Goal: Transaction & Acquisition: Download file/media

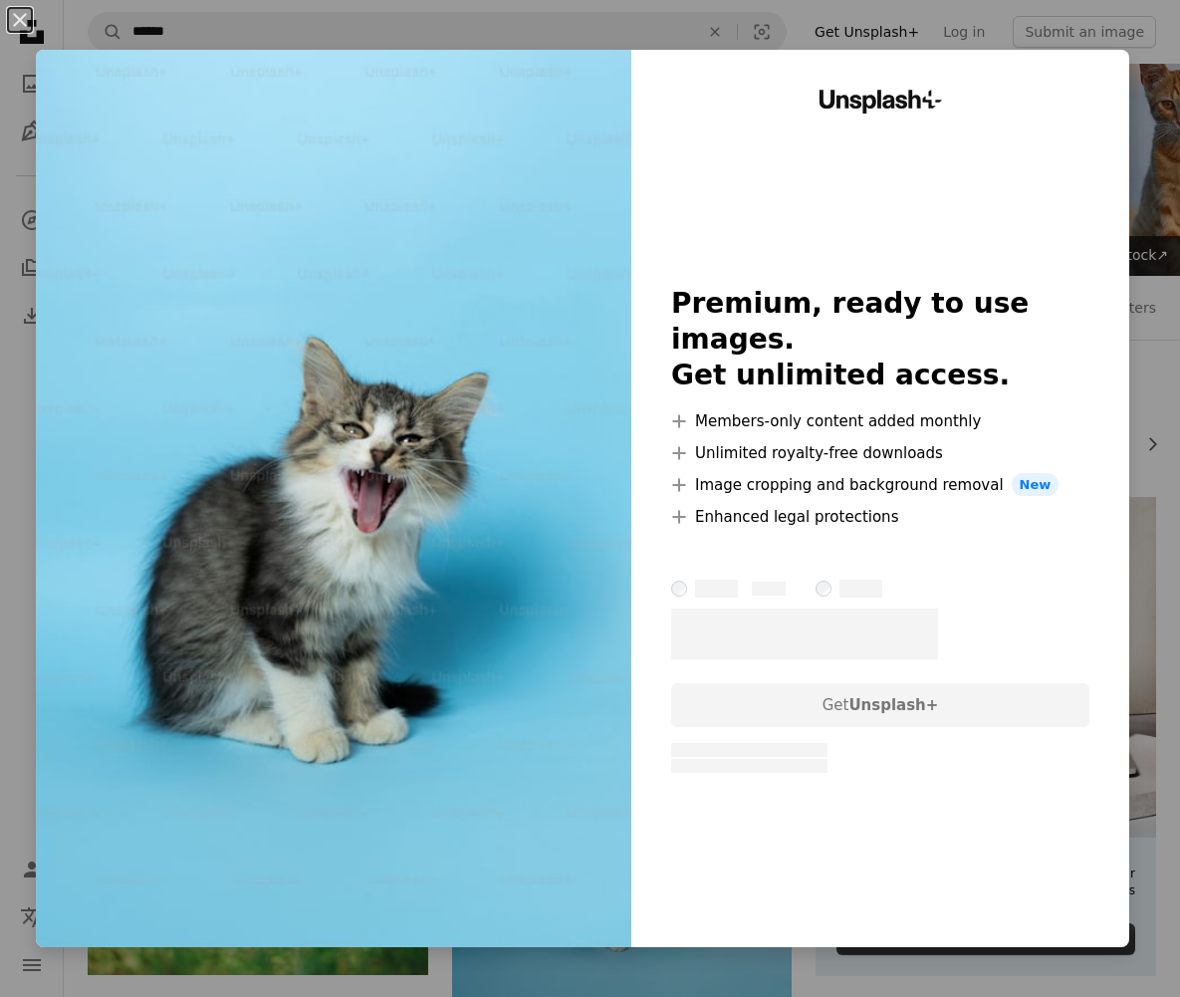
scroll to position [251, 0]
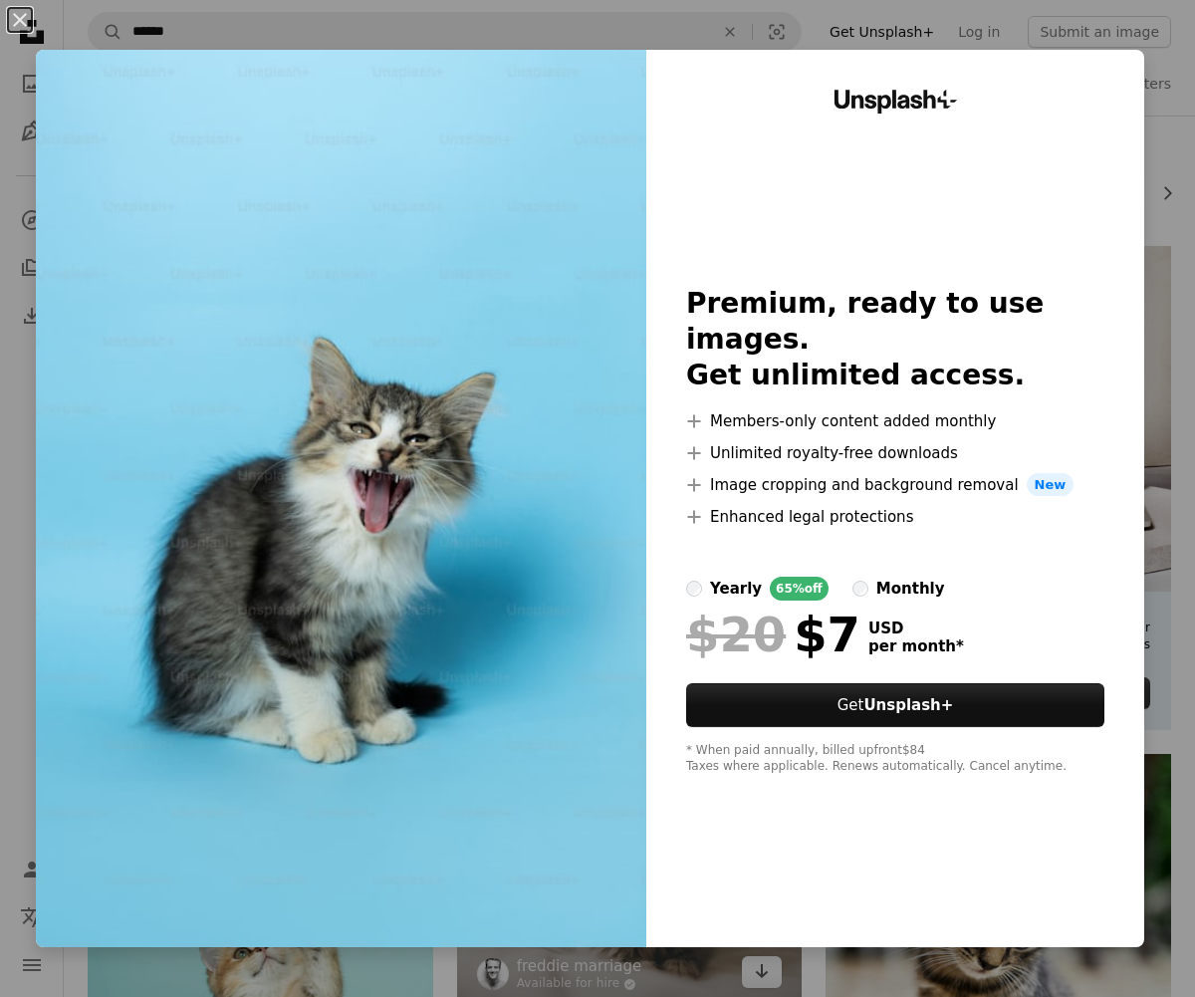
drag, startPoint x: 856, startPoint y: 969, endPoint x: 768, endPoint y: 788, distance: 201.7
click at [855, 969] on div "An X shape Unsplash+ Premium, ready to use images. Get unlimited access. A plus…" at bounding box center [597, 498] width 1195 height 997
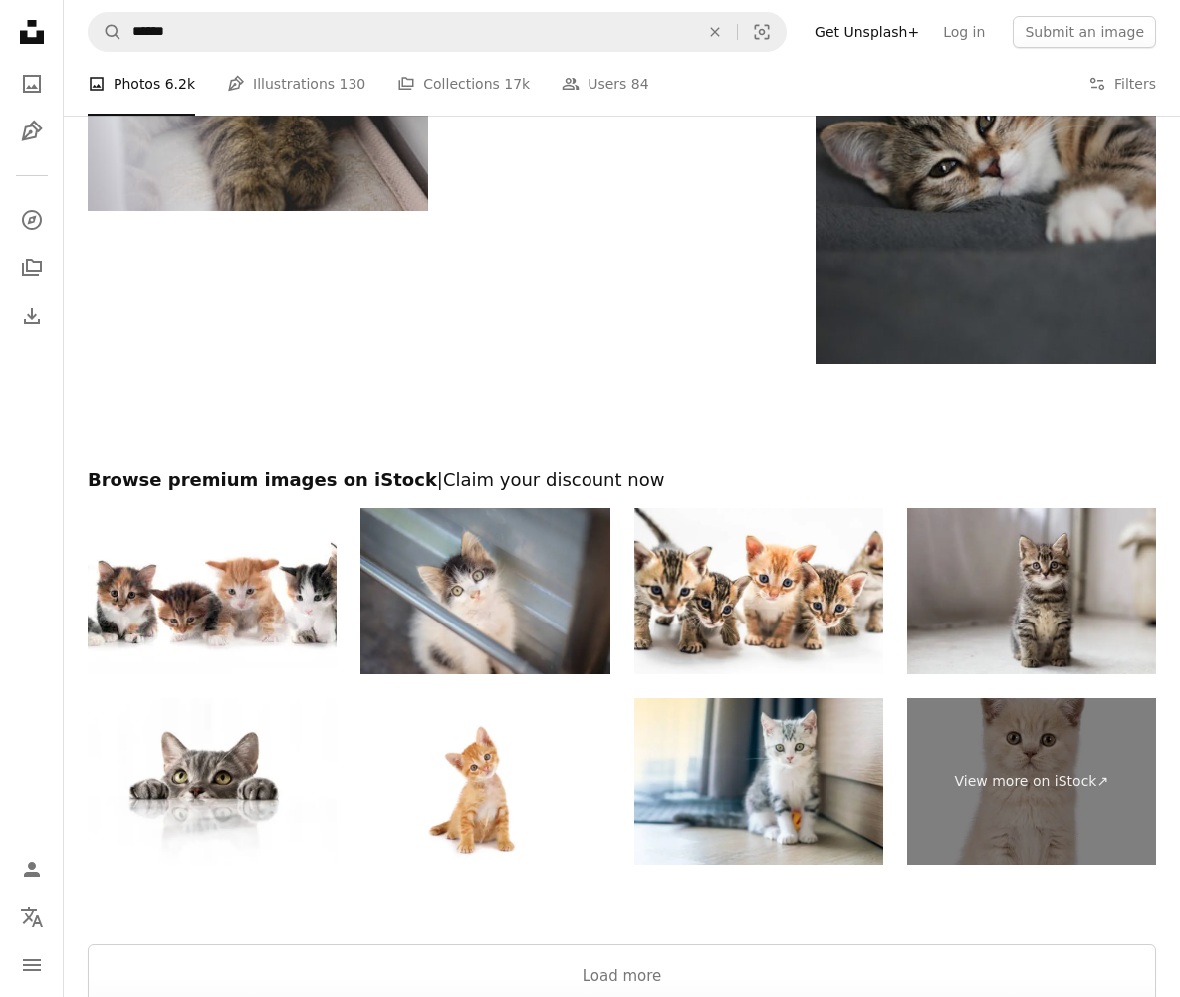
scroll to position [2947, 0]
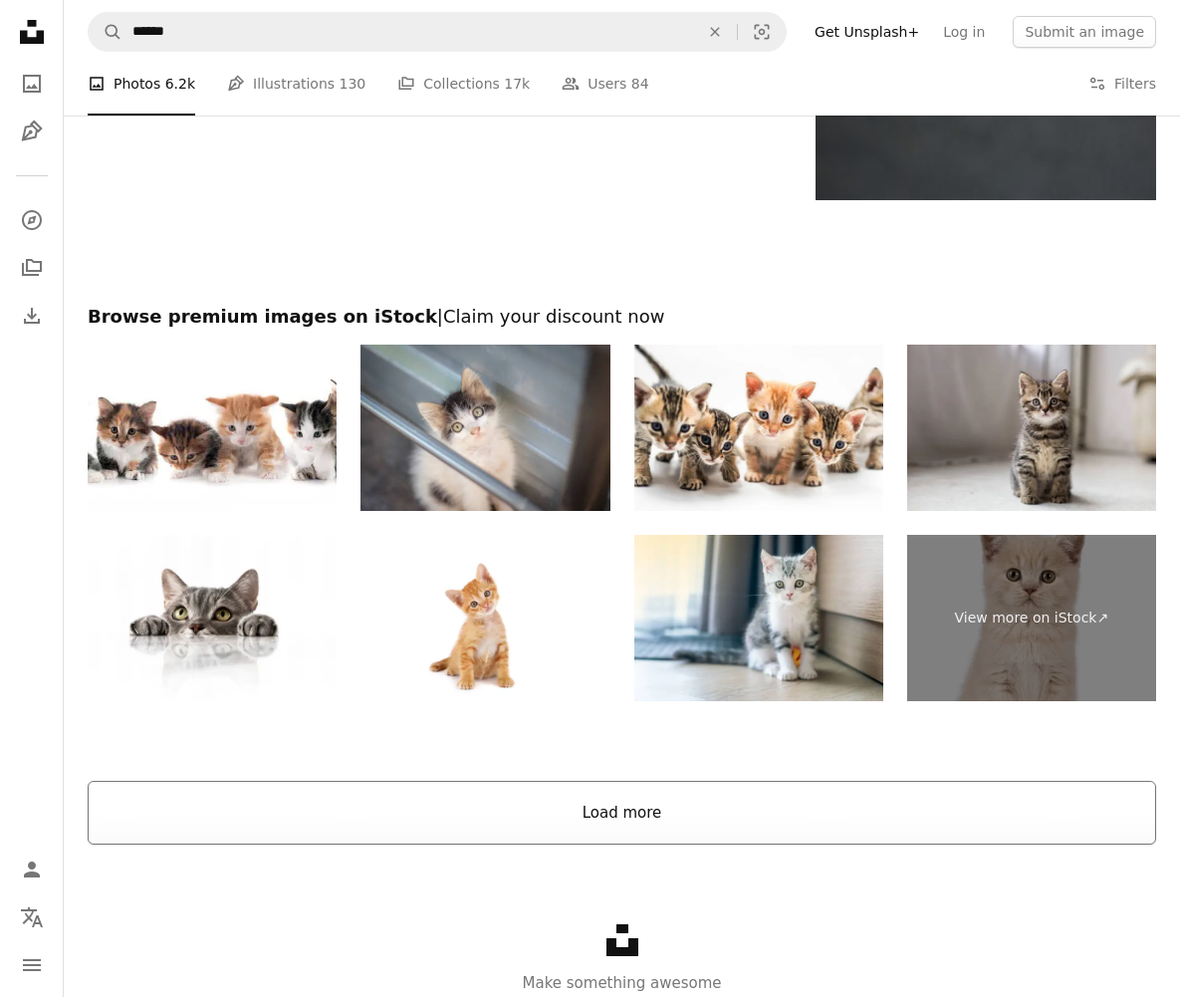
click at [694, 824] on button "Load more" at bounding box center [622, 813] width 1068 height 64
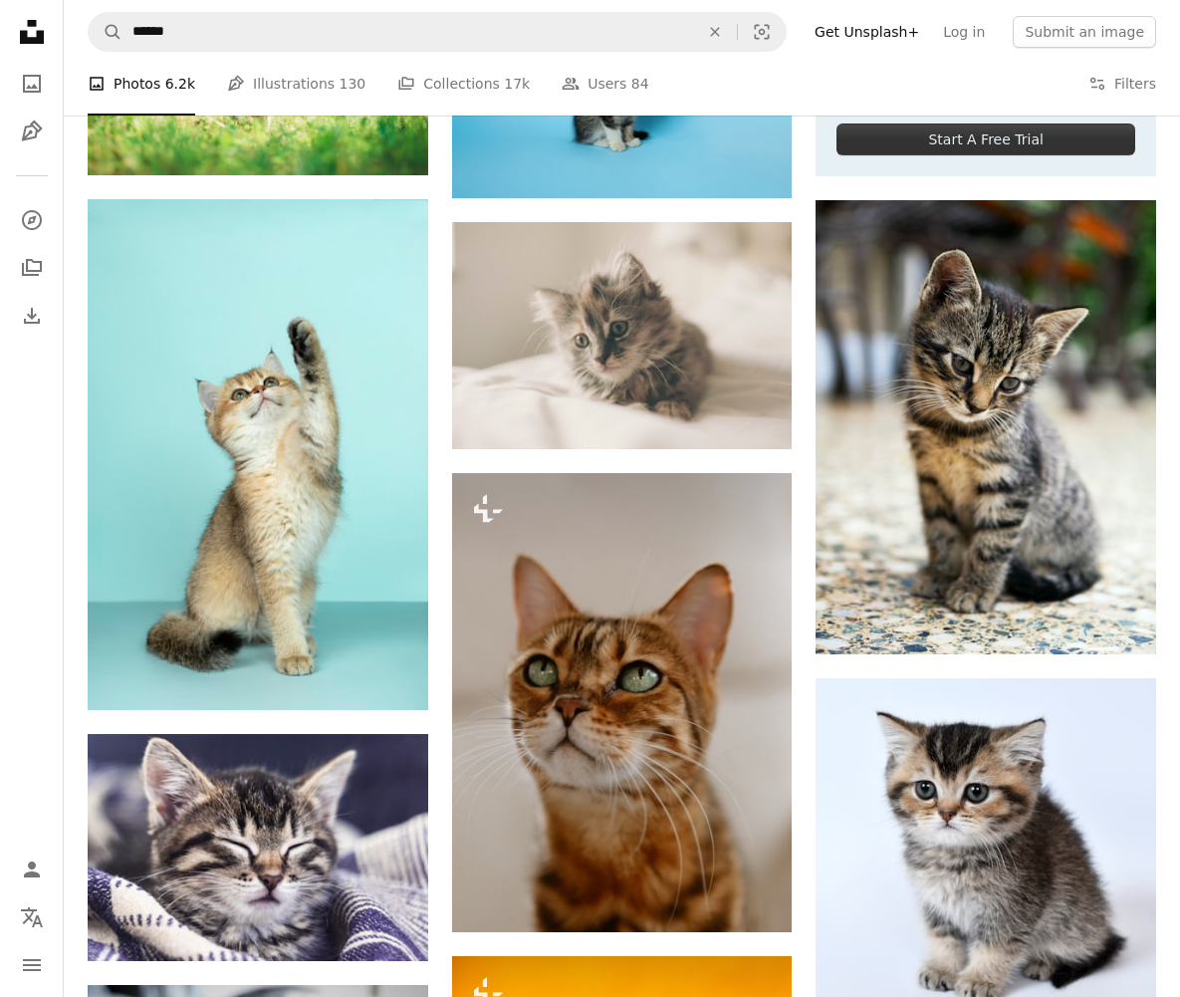
scroll to position [941, 0]
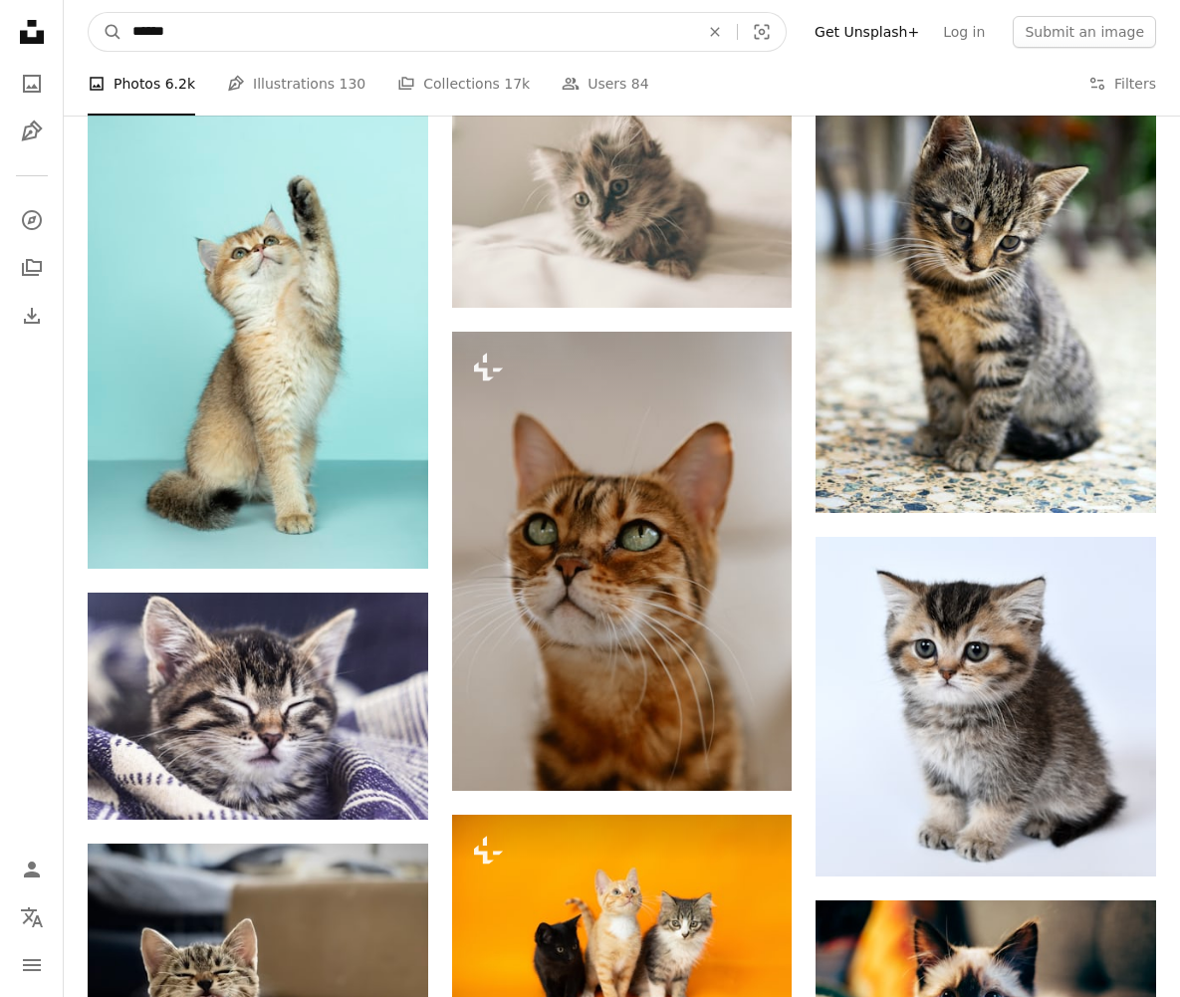
click at [201, 31] on input "******" at bounding box center [407, 32] width 570 height 38
type input "*"
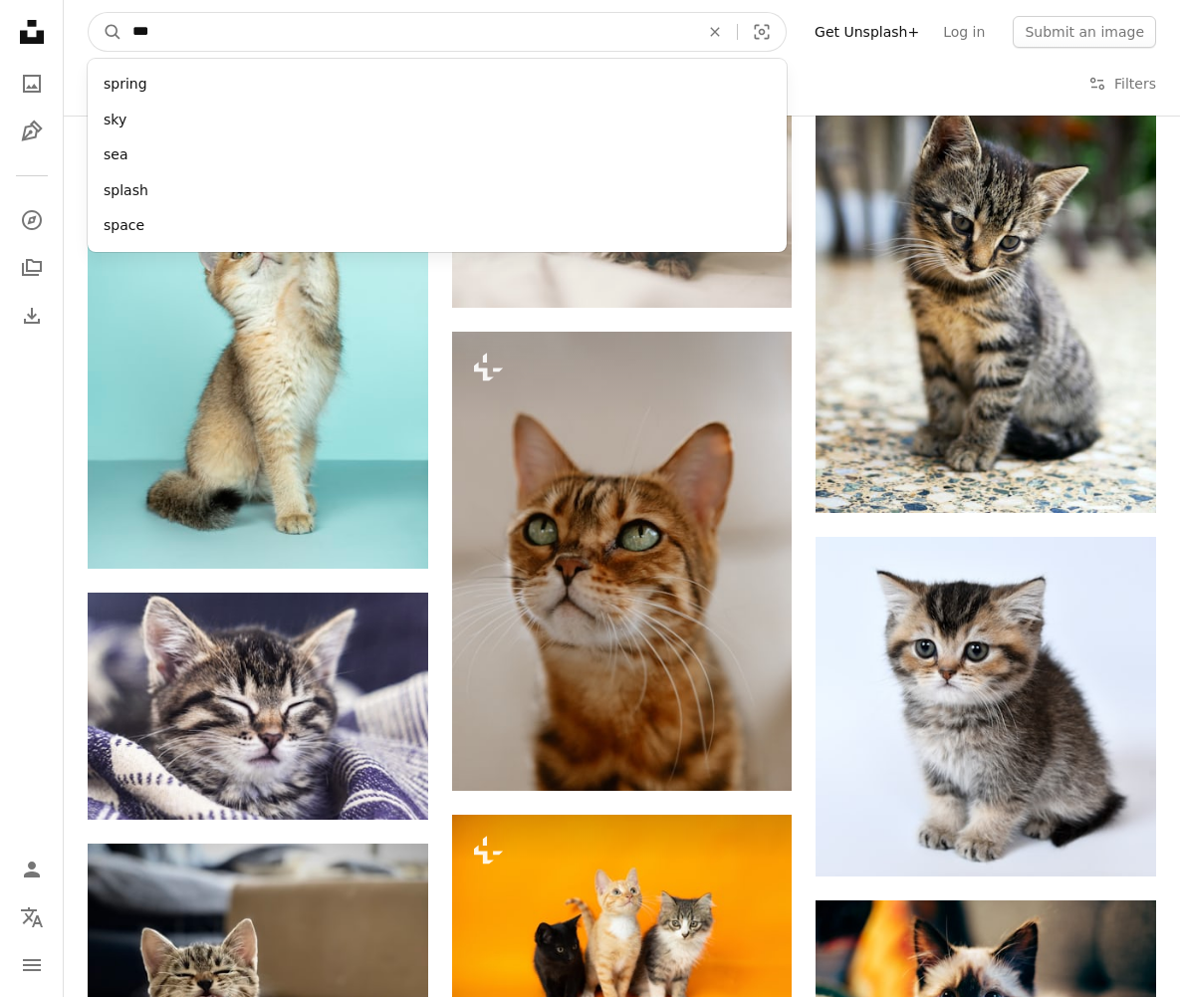
type input "****"
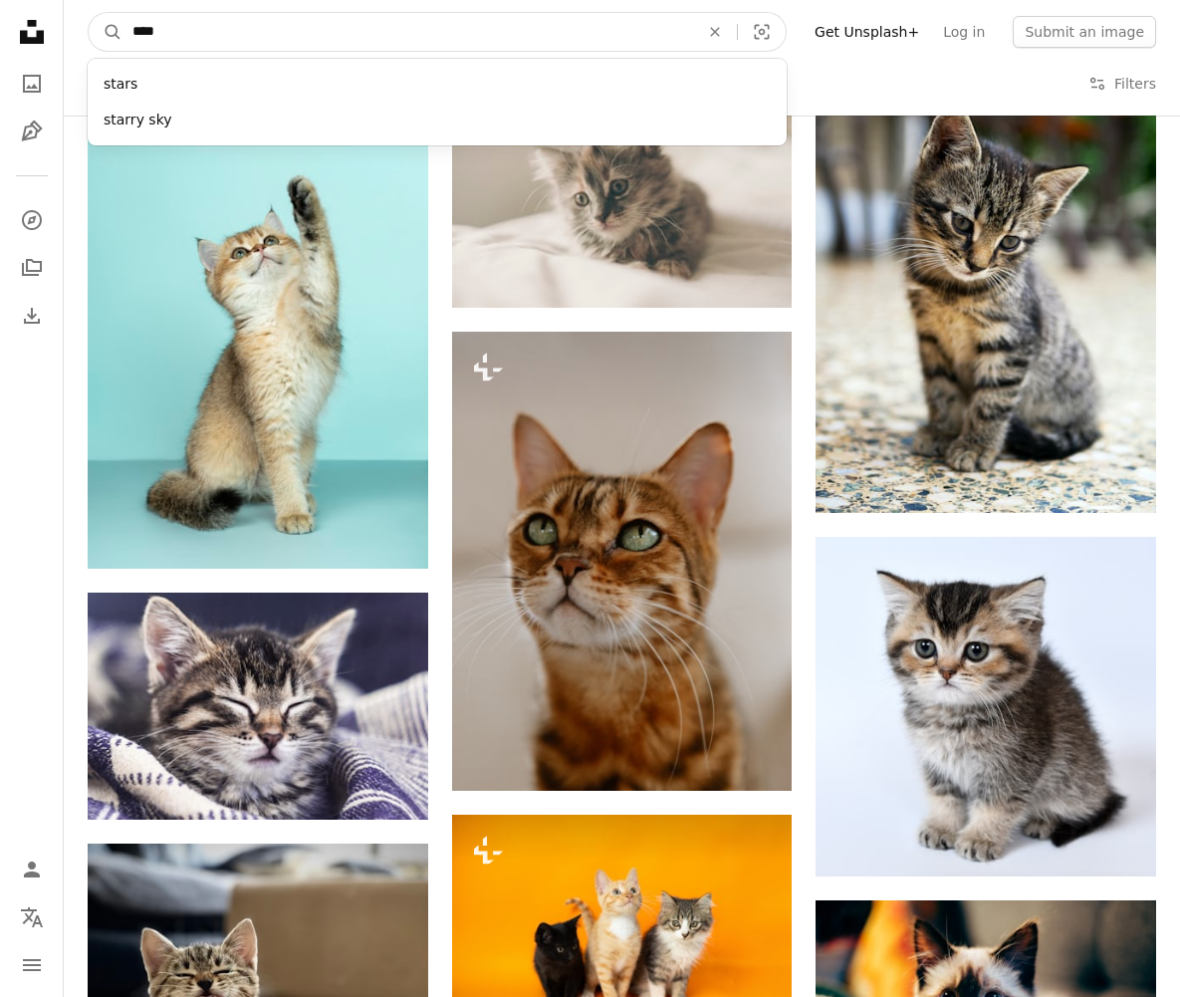
click button "A magnifying glass" at bounding box center [106, 32] width 34 height 38
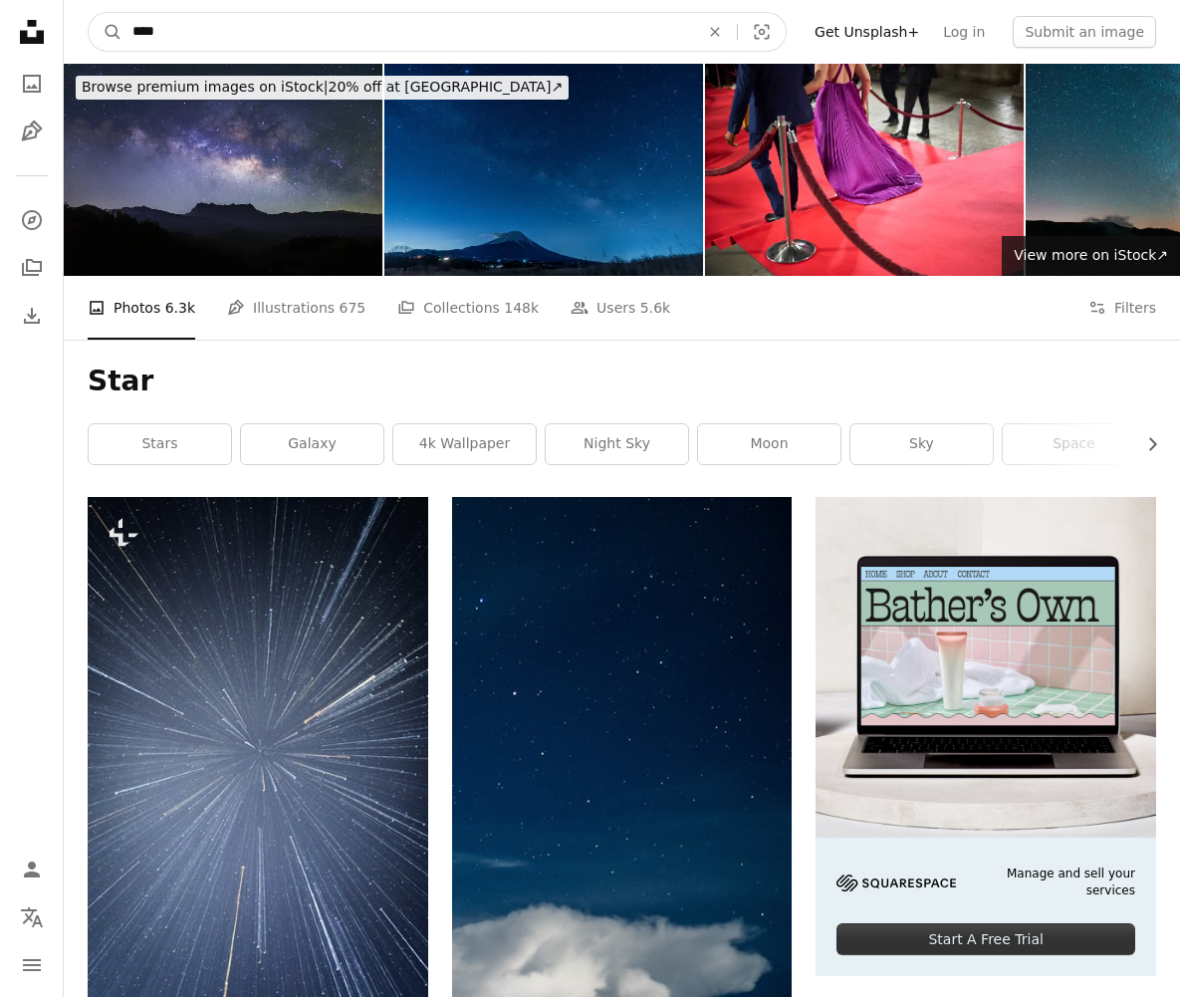
click at [201, 46] on input "****" at bounding box center [407, 32] width 570 height 38
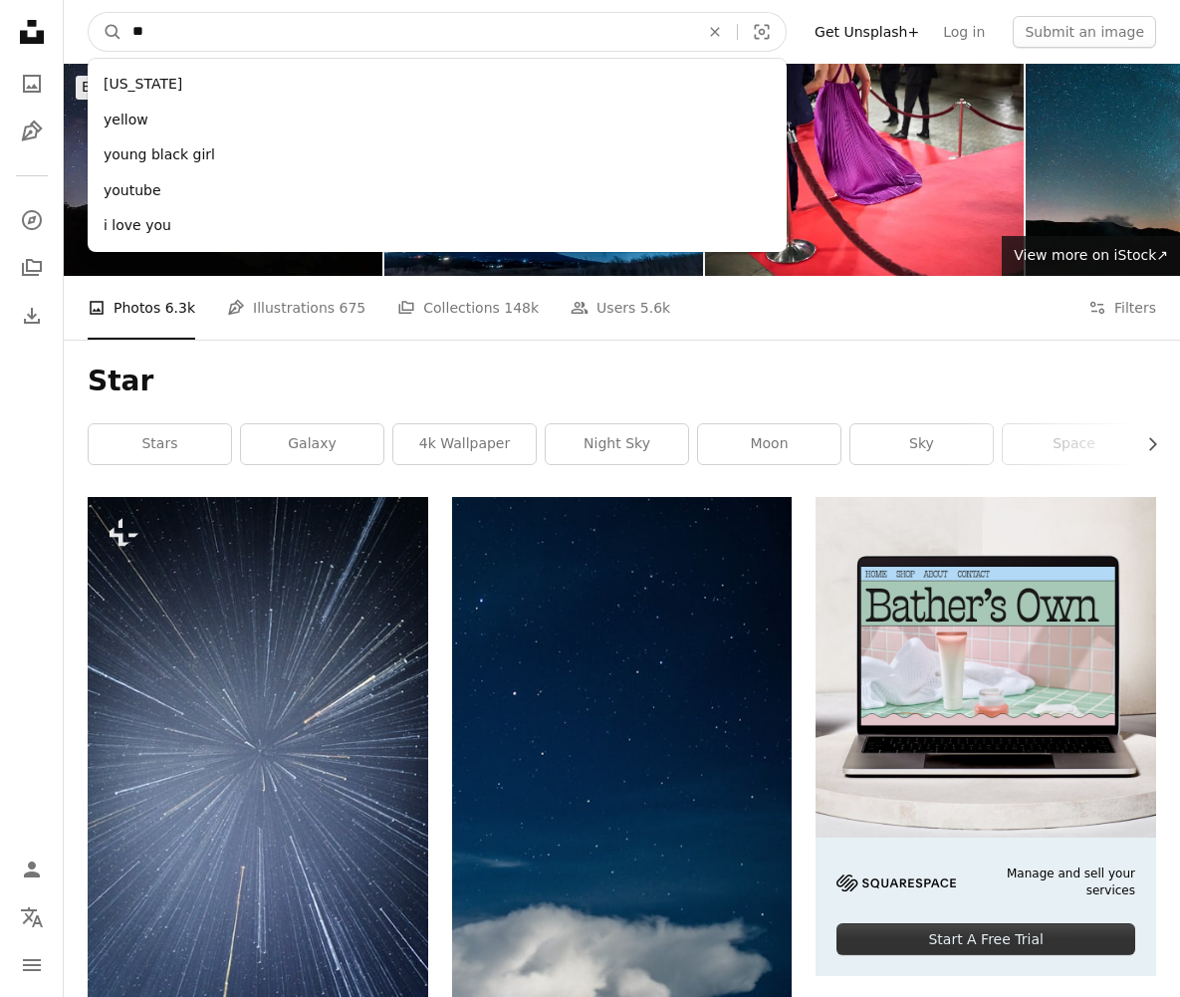
type input "***"
click button "A magnifying glass" at bounding box center [106, 32] width 34 height 38
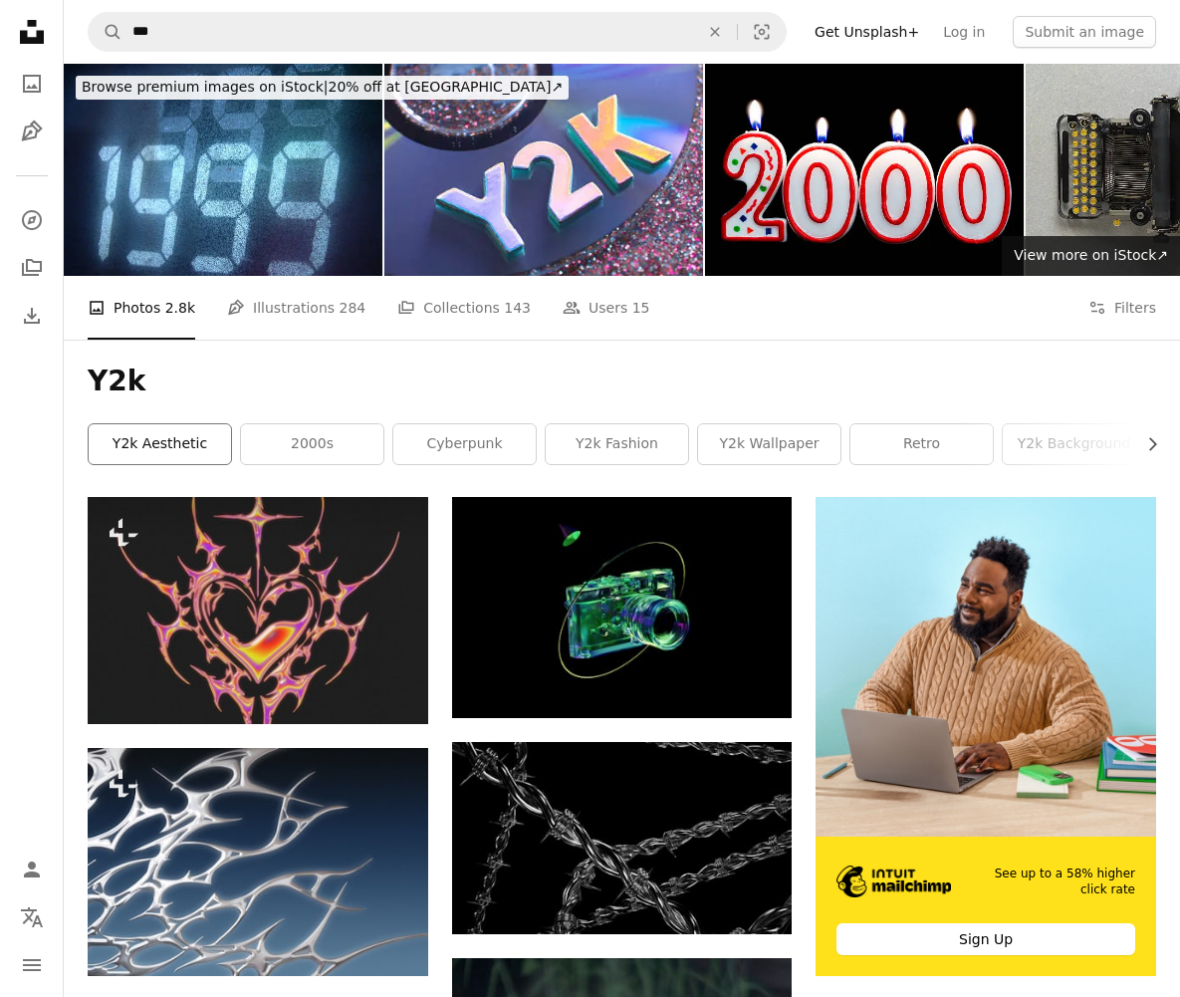
click at [202, 445] on link "y2k aesthetic" at bounding box center [160, 444] width 142 height 40
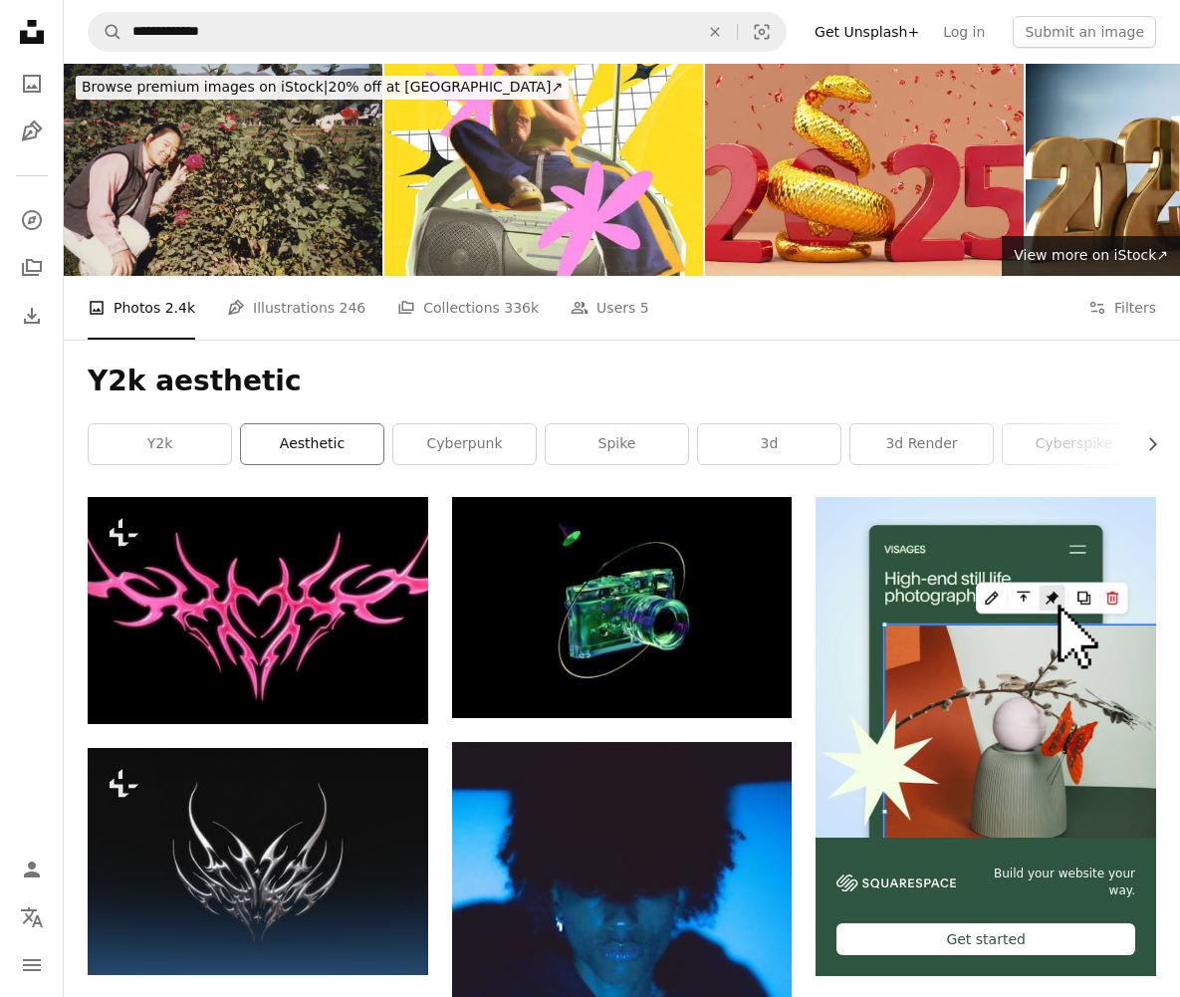
click at [297, 442] on link "aesthetic" at bounding box center [312, 444] width 142 height 40
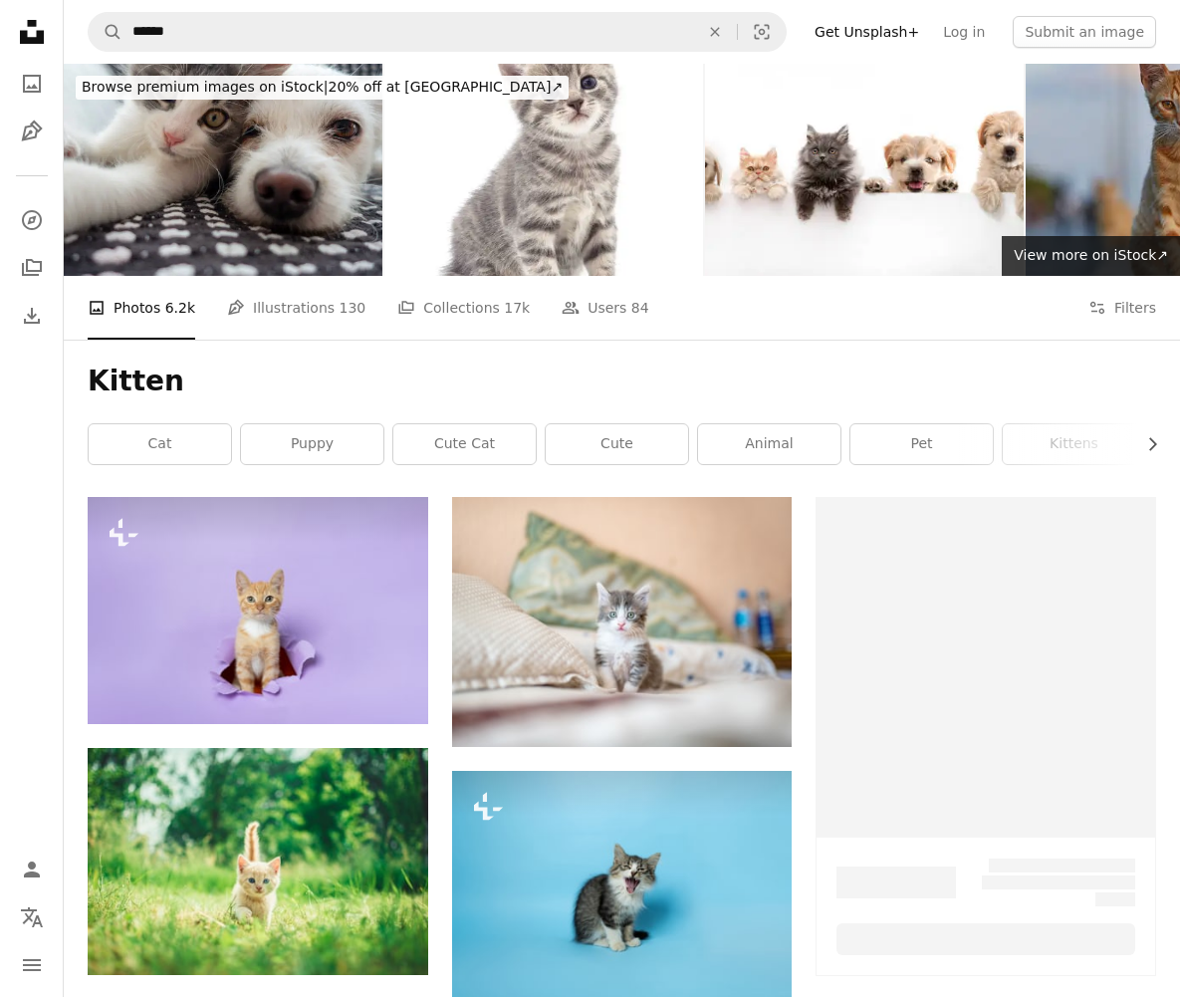
scroll to position [941, 0]
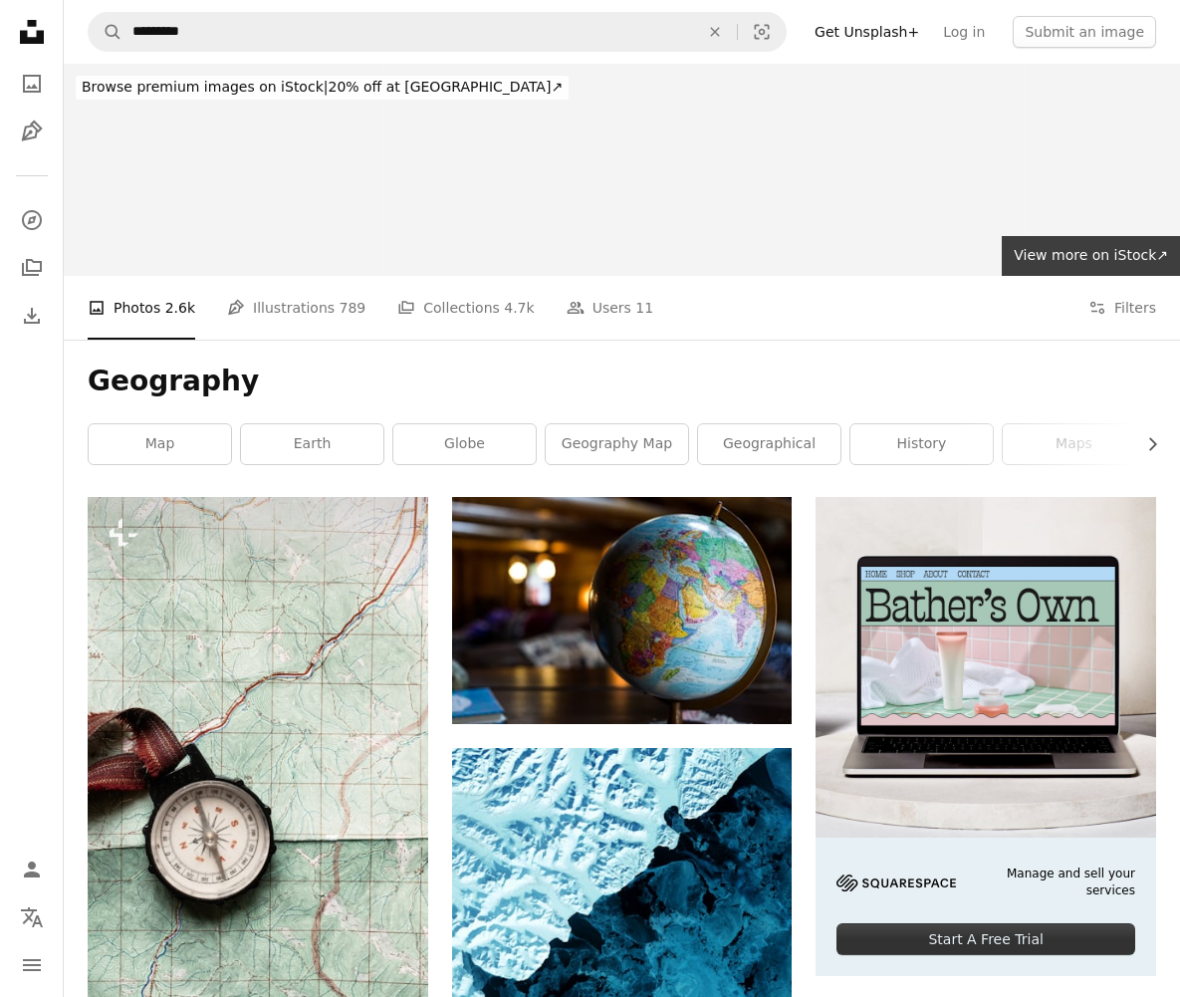
scroll to position [1200, 0]
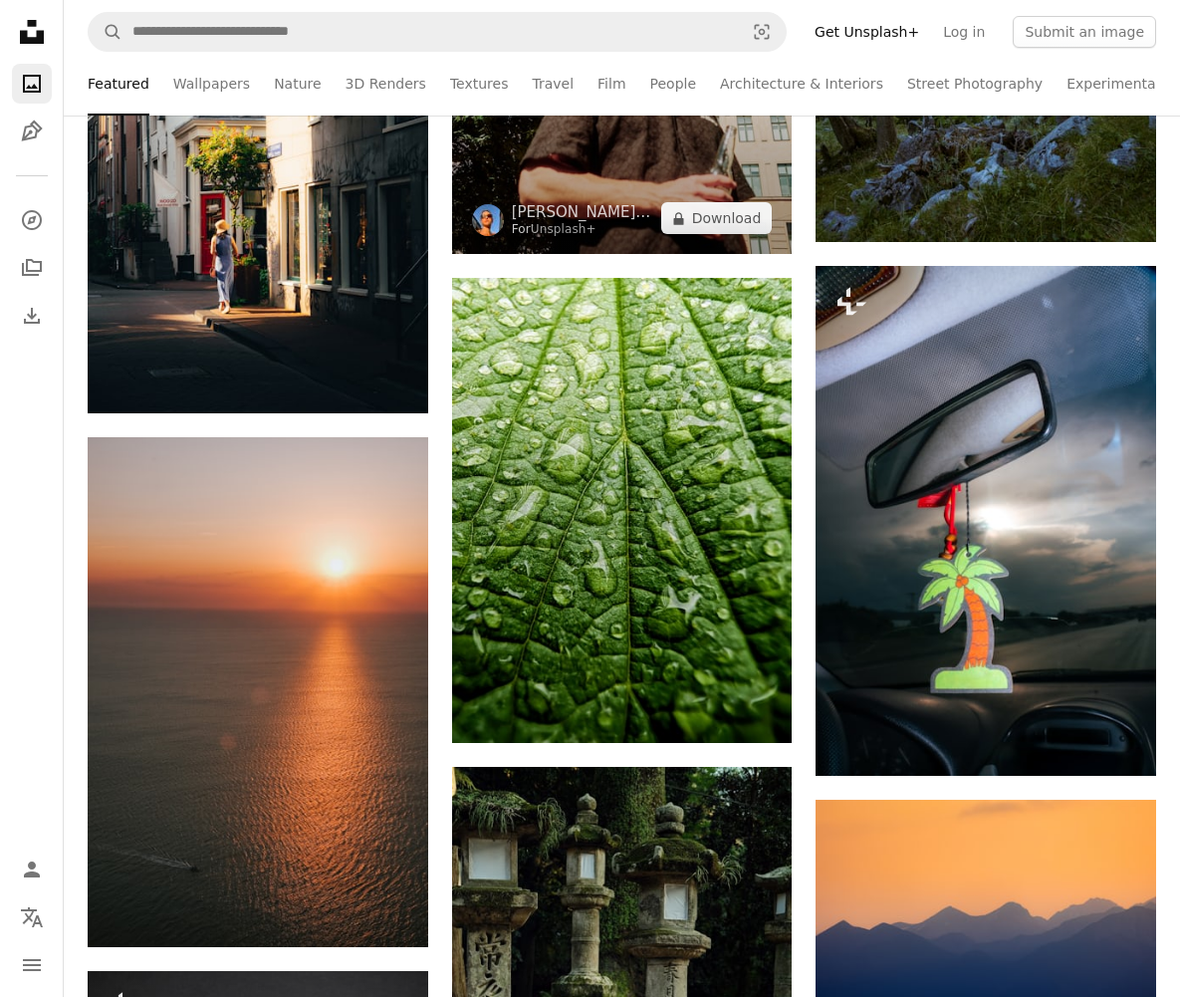
scroll to position [27603, 0]
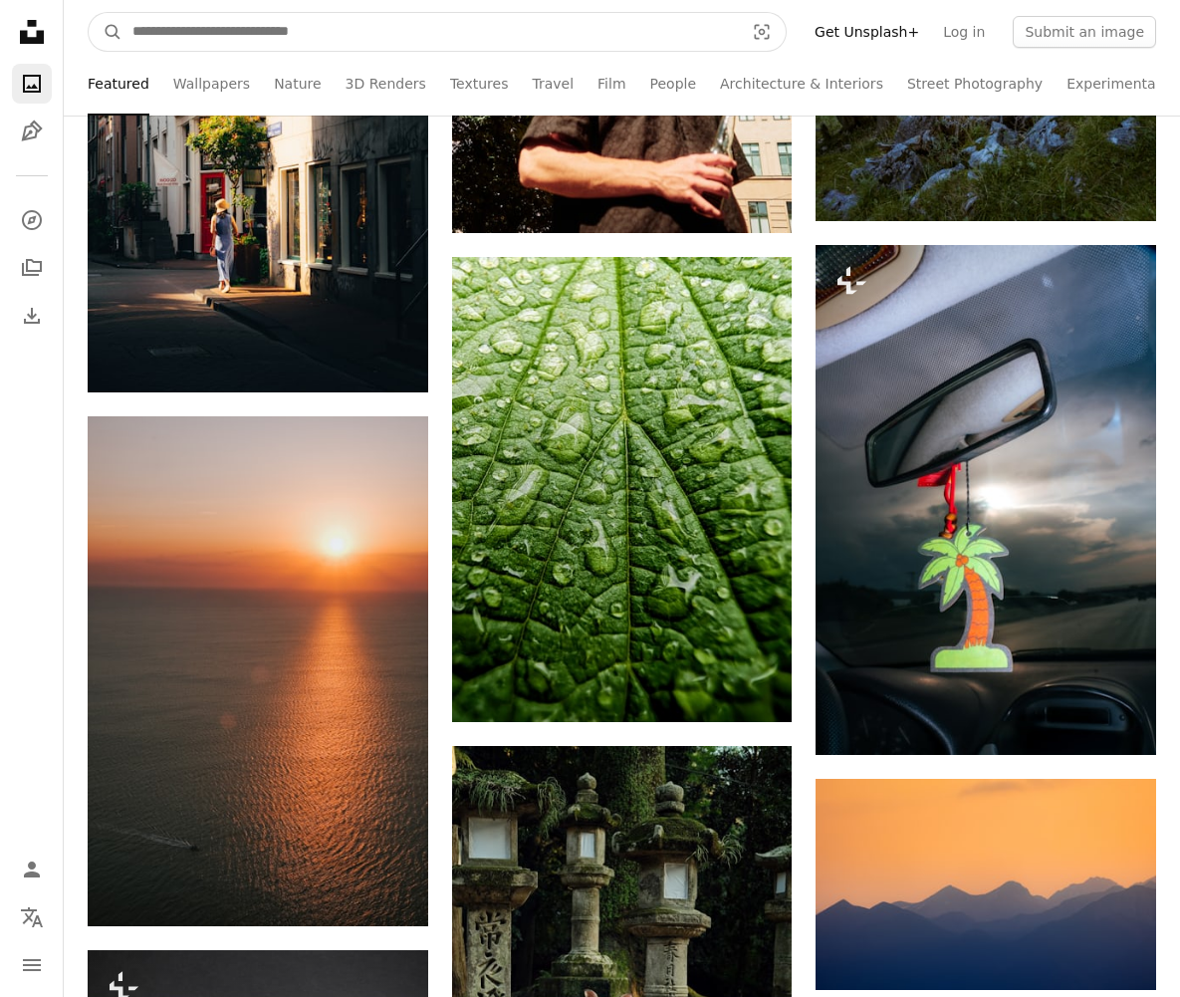
click at [455, 39] on input "Find visuals sitewide" at bounding box center [429, 32] width 615 height 38
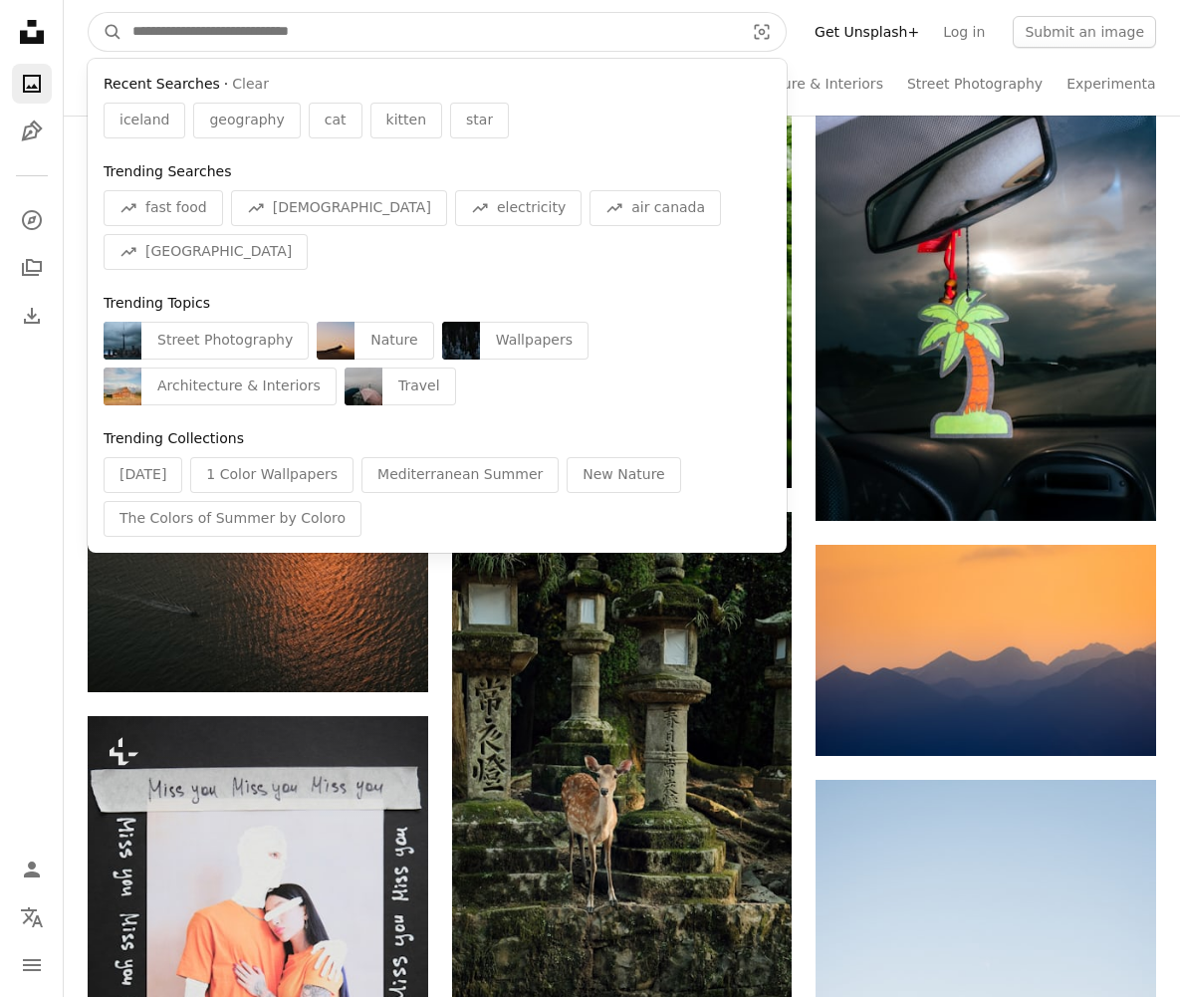
scroll to position [27958, 0]
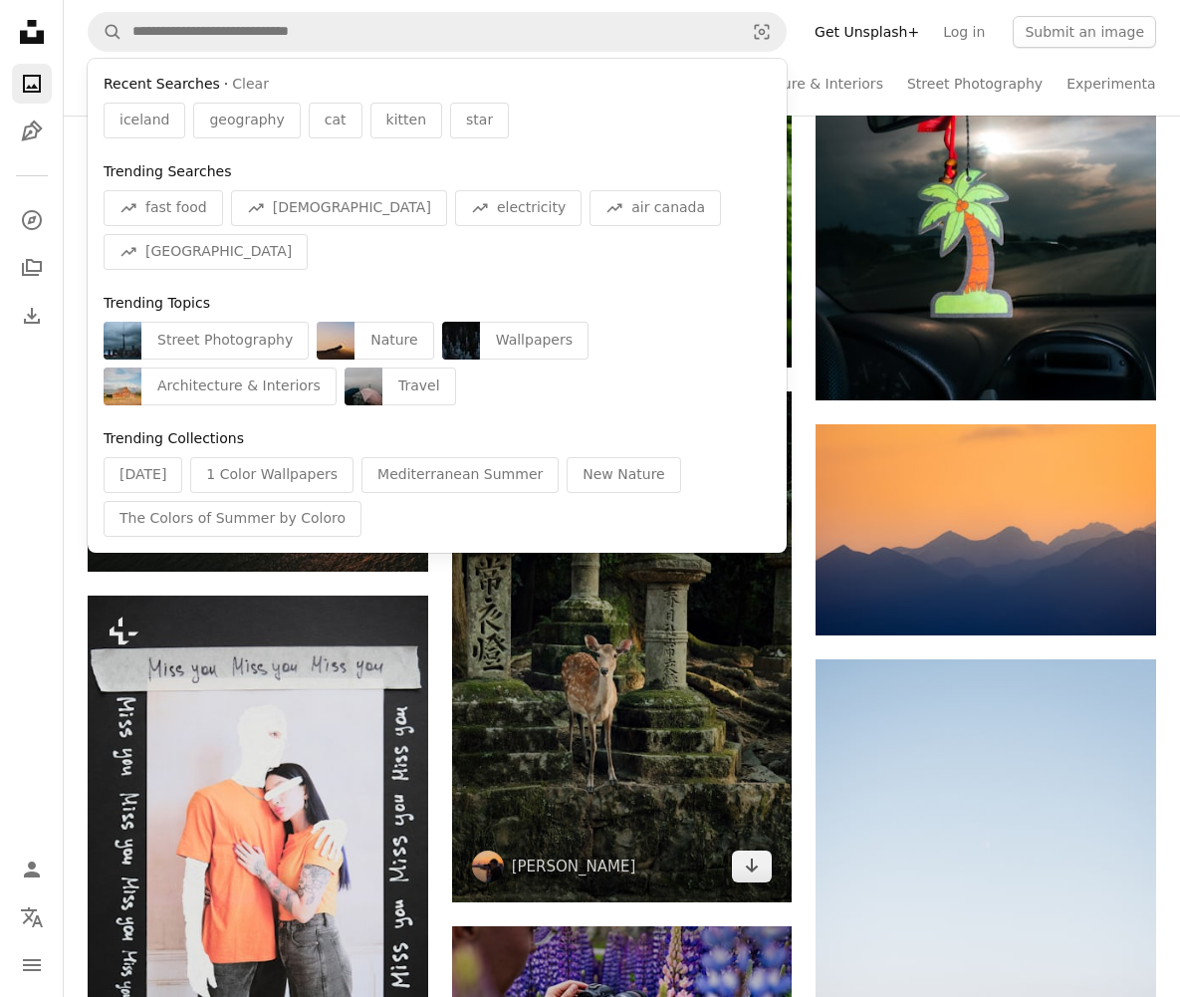
click at [755, 880] on img at bounding box center [622, 646] width 340 height 511
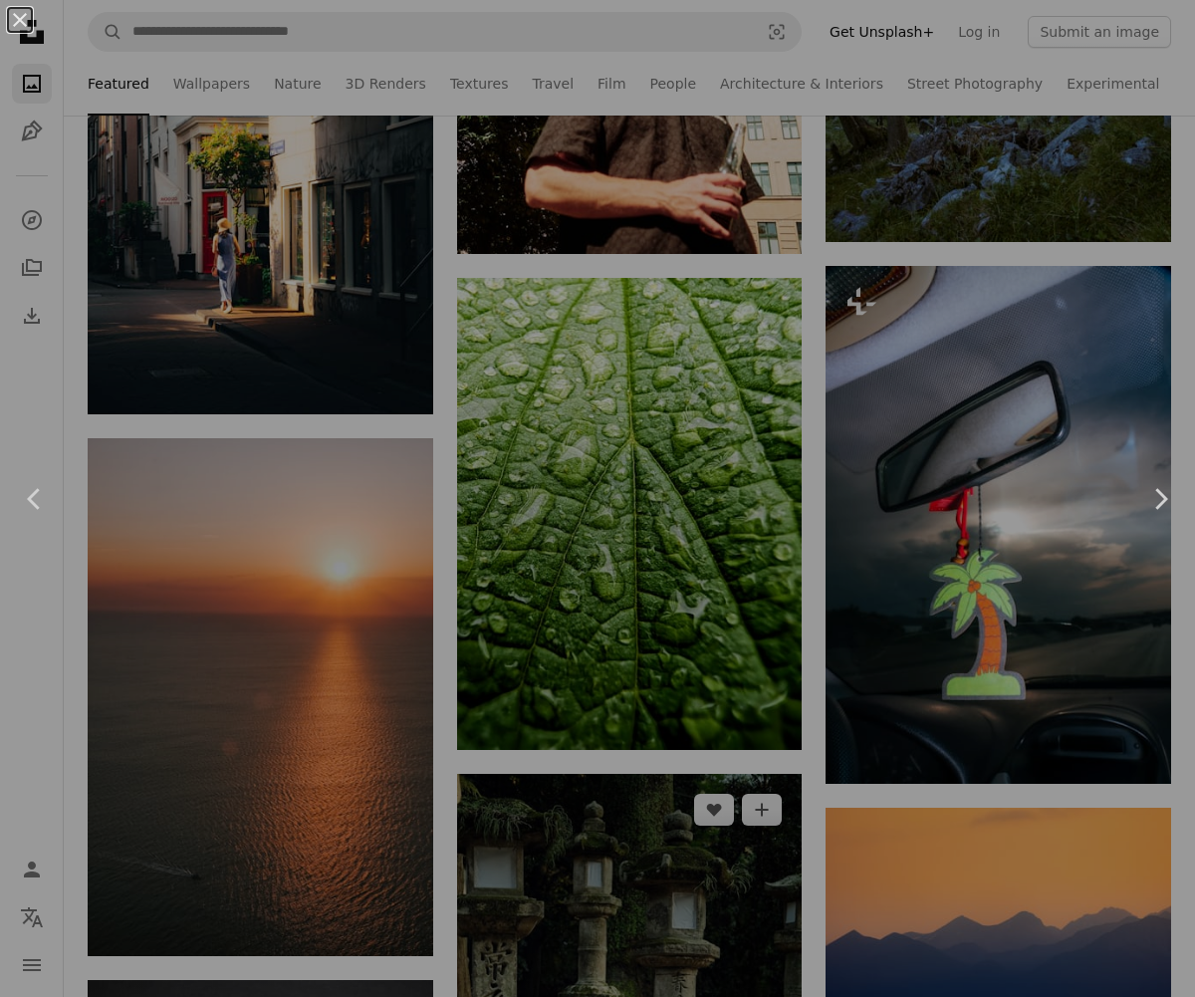
click at [753, 863] on div "An X shape Chevron left Chevron right" at bounding box center [597, 498] width 1195 height 997
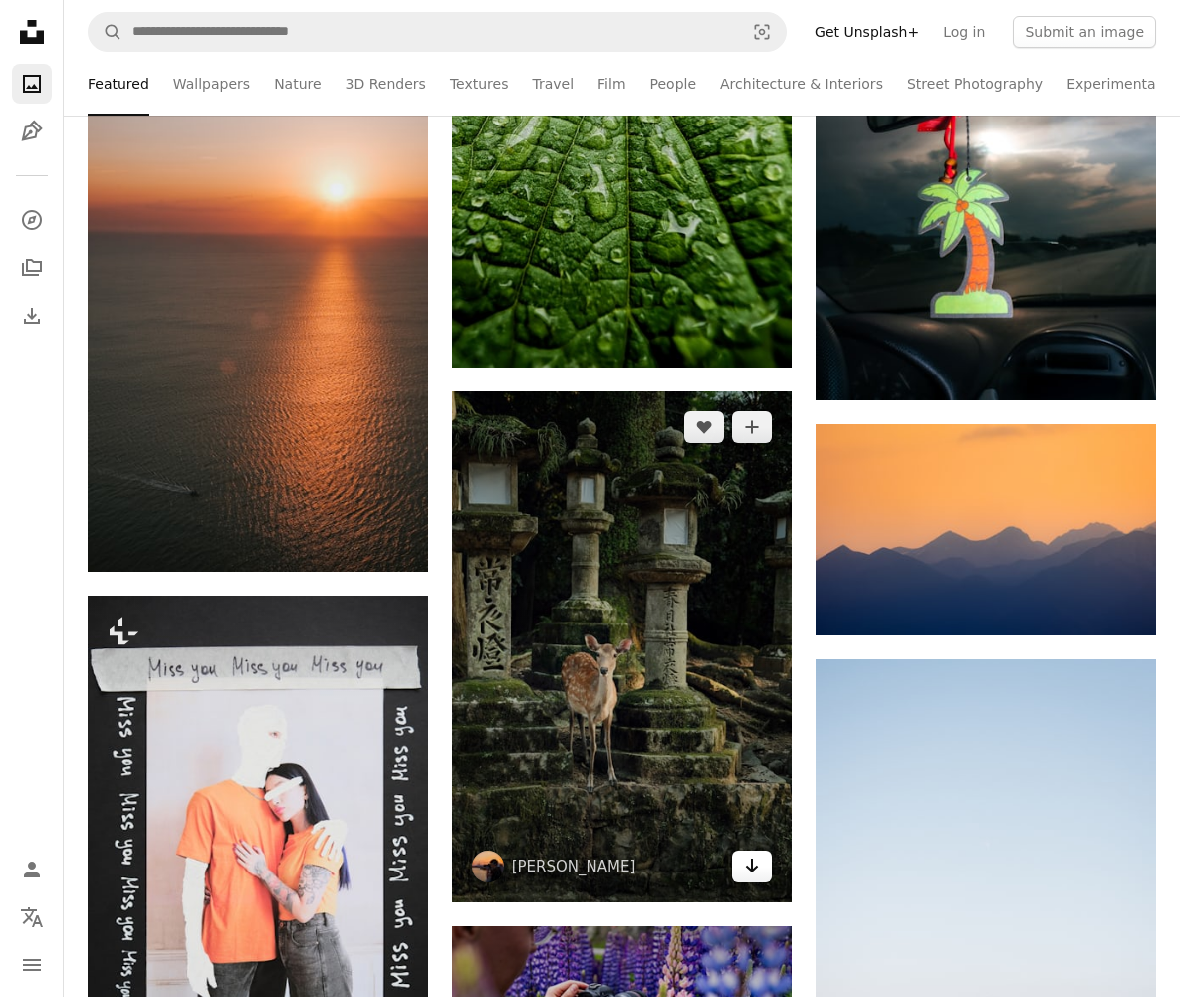
click at [754, 863] on icon "Arrow pointing down" at bounding box center [752, 865] width 16 height 24
